Goal: Task Accomplishment & Management: Complete application form

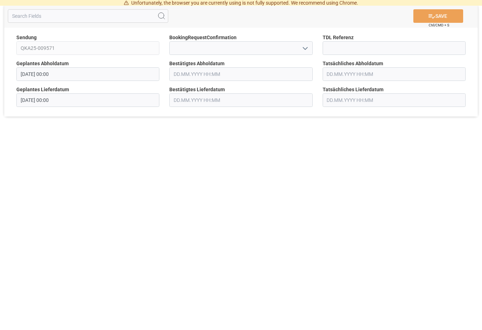
click at [303, 45] on icon "open menu" at bounding box center [305, 48] width 9 height 9
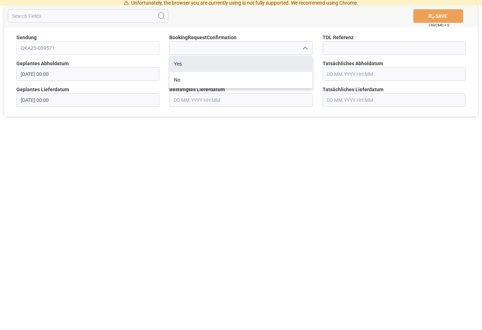
click at [194, 59] on div "Yes" at bounding box center [241, 64] width 142 height 16
type input "Yes"
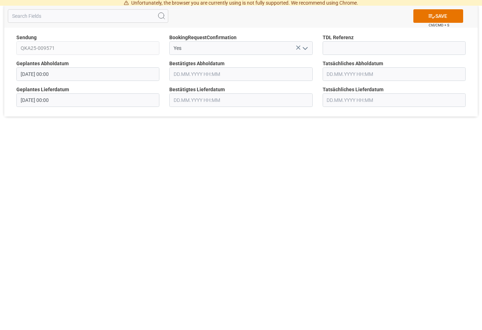
click at [236, 75] on input "text" at bounding box center [240, 74] width 143 height 14
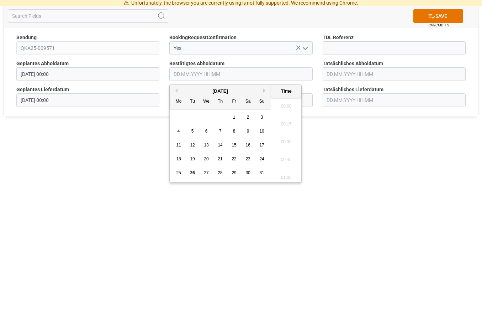
scroll to position [625, 0]
click at [193, 173] on span "26" at bounding box center [192, 172] width 5 height 5
type input "[DATE] 00:00"
click at [370, 149] on div "Unfortunately, the browser you are currently using is not fully supported. We r…" at bounding box center [241, 165] width 482 height 330
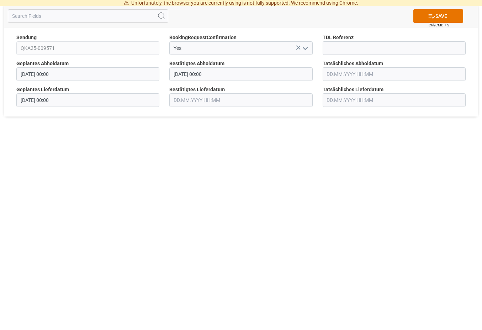
click at [259, 98] on input "text" at bounding box center [240, 100] width 143 height 14
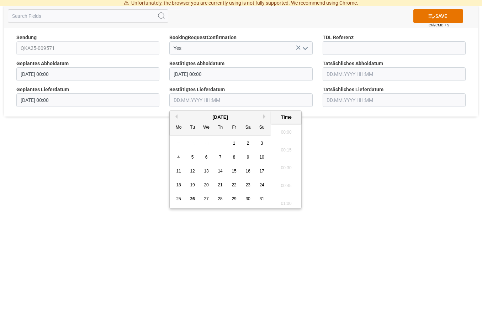
scroll to position [625, 0]
click at [219, 198] on span "28" at bounding box center [220, 198] width 5 height 5
type input "[DATE] 00:00"
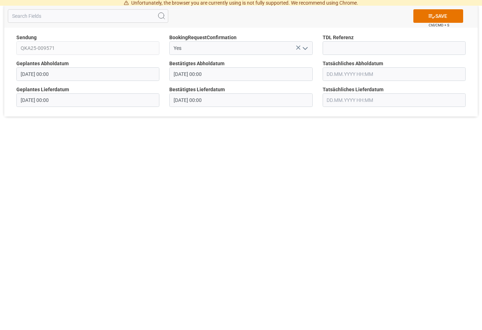
drag, startPoint x: 108, startPoint y: 152, endPoint x: 113, endPoint y: 151, distance: 4.7
click at [108, 151] on div "Unfortunately, the browser you are currently using is not fully supported. We r…" at bounding box center [241, 165] width 482 height 330
click at [428, 17] on icon at bounding box center [431, 15] width 7 height 7
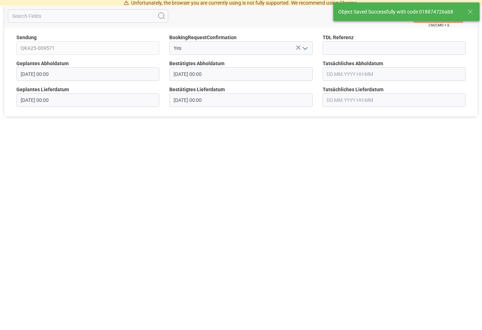
click at [272, 18] on div "SAVE Ctrl/CMD + S" at bounding box center [241, 15] width 474 height 23
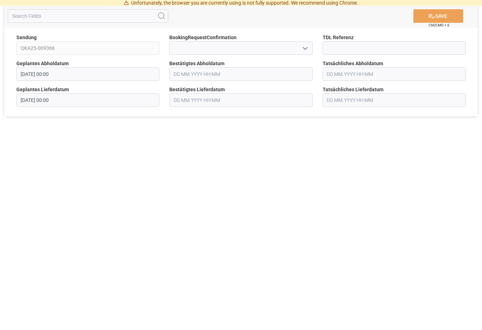
click at [308, 49] on icon "open menu" at bounding box center [305, 48] width 9 height 9
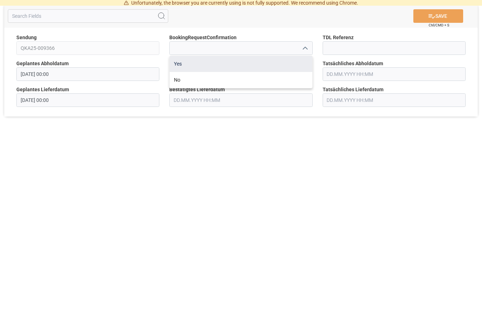
click at [185, 67] on div "Yes" at bounding box center [241, 64] width 142 height 16
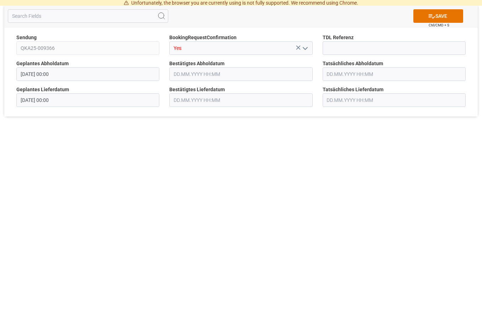
type input "Yes"
click at [222, 82] on div "Bestätigtes Abholdatum" at bounding box center [240, 70] width 153 height 26
click at [221, 74] on input "text" at bounding box center [240, 74] width 143 height 14
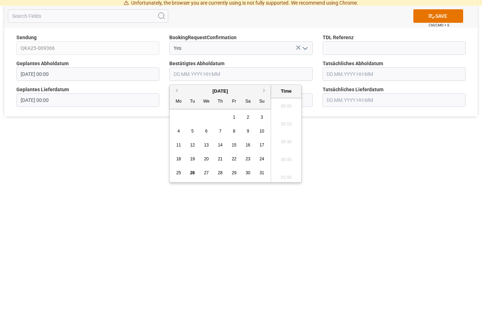
scroll to position [625, 0]
click at [191, 174] on span "26" at bounding box center [192, 172] width 5 height 5
type input "[DATE] 00:00"
click at [338, 156] on div "Unfortunately, the browser you are currently using is not fully supported. We r…" at bounding box center [241, 165] width 482 height 330
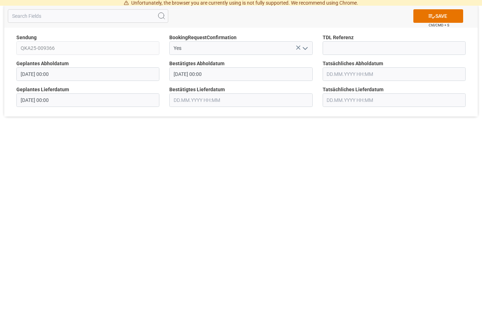
click at [261, 98] on input "text" at bounding box center [240, 100] width 143 height 14
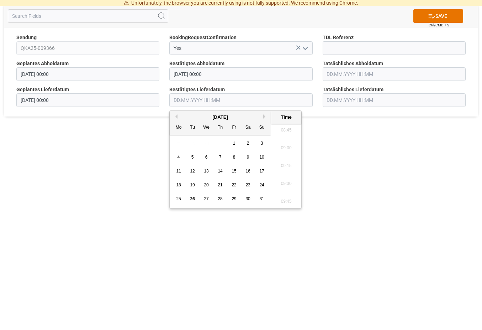
click at [217, 198] on div "28" at bounding box center [220, 199] width 9 height 9
type input "[DATE] 00:00"
click at [353, 168] on div "Unfortunately, the browser you are currently using is not fully supported. We r…" at bounding box center [241, 165] width 482 height 330
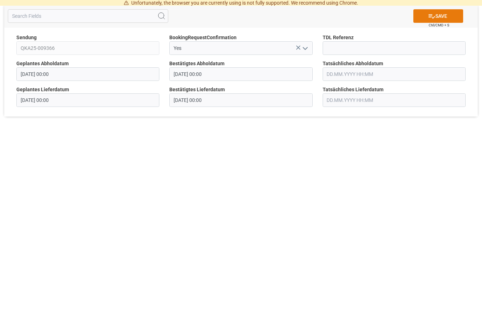
click at [423, 17] on button "SAVE" at bounding box center [439, 16] width 50 height 14
